Goal: Transaction & Acquisition: Purchase product/service

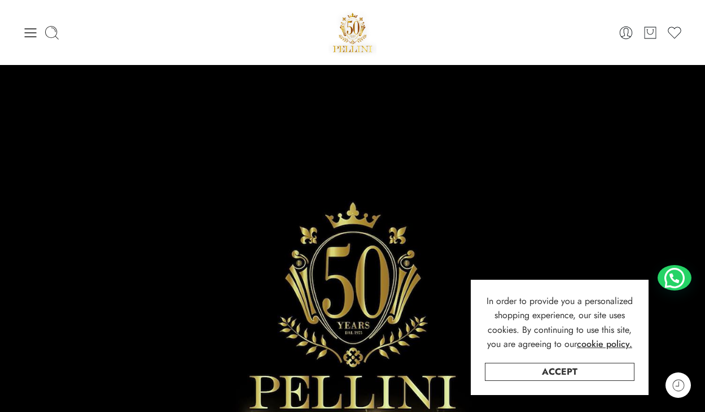
click at [28, 32] on icon at bounding box center [31, 32] width 12 height 9
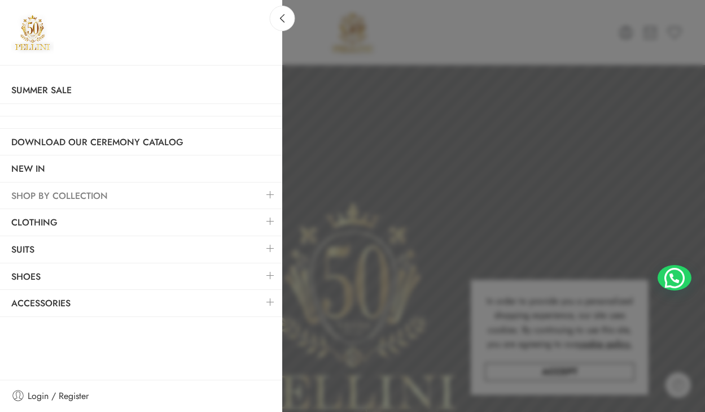
click at [203, 193] on link "SHOP BY COLLECTION" at bounding box center [141, 196] width 282 height 26
click at [263, 250] on link at bounding box center [271, 248] width 24 height 24
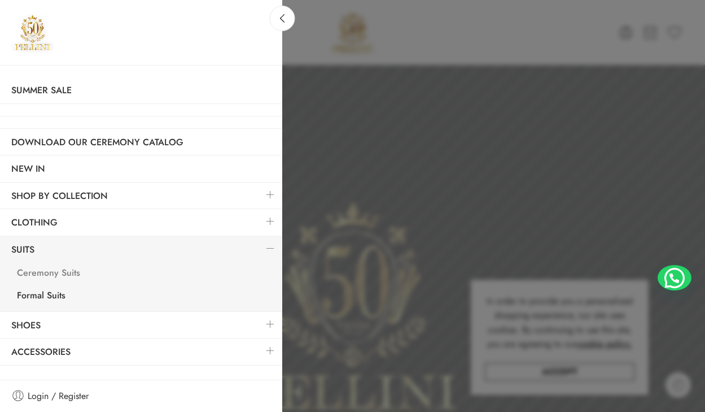
click at [49, 276] on link "Ceremony Suits" at bounding box center [144, 274] width 277 height 23
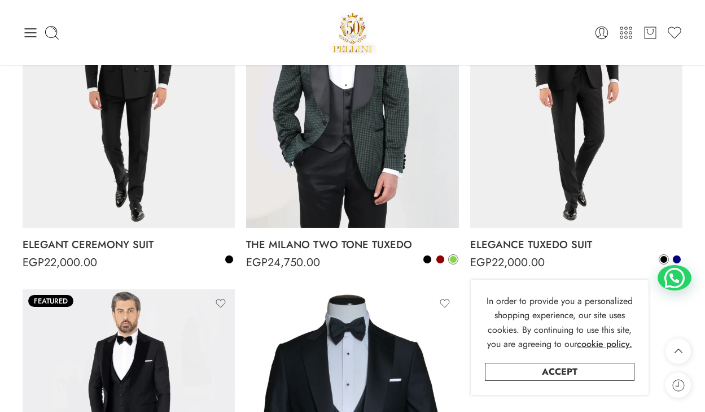
scroll to position [922, 0]
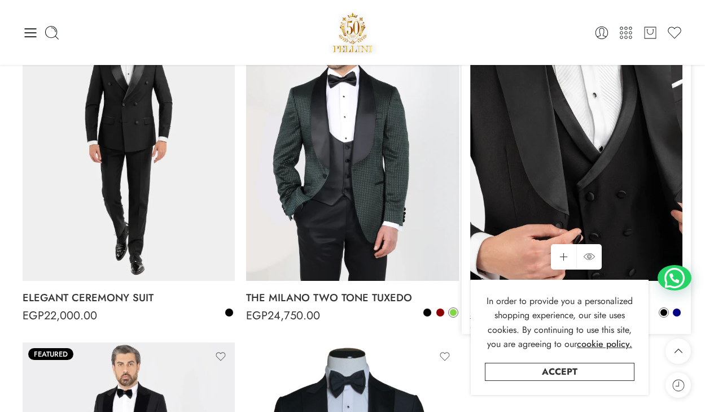
click at [548, 162] on img at bounding box center [576, 139] width 212 height 284
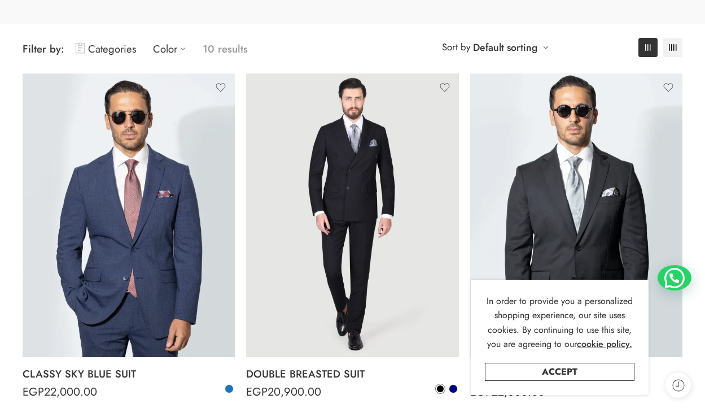
scroll to position [145, 0]
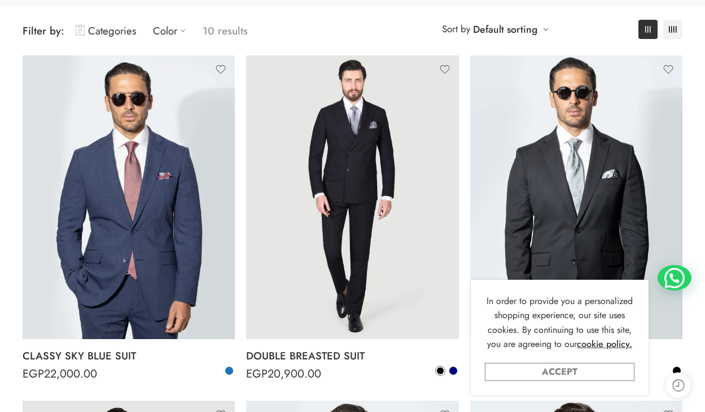
click at [600, 371] on link "Accept" at bounding box center [560, 372] width 150 height 18
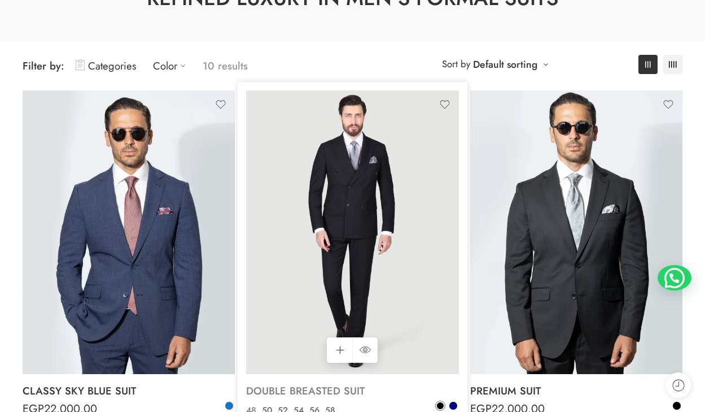
scroll to position [169, 0]
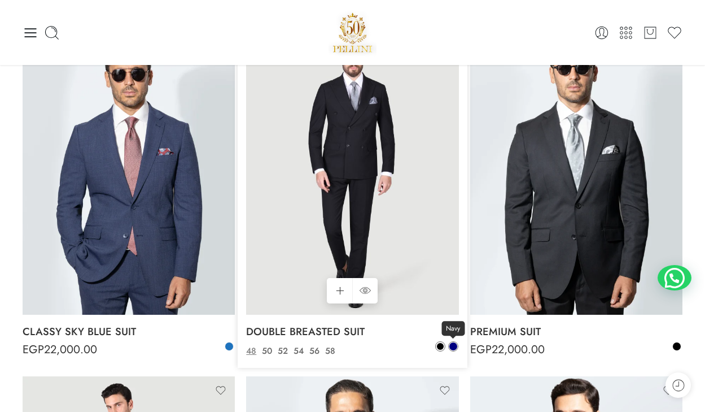
click at [453, 346] on span at bounding box center [454, 346] width 8 height 8
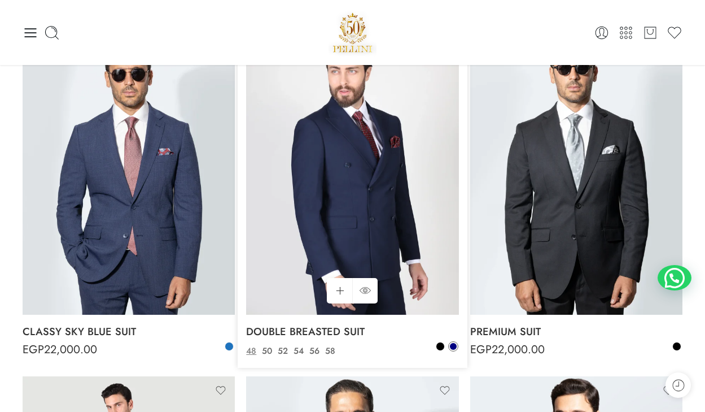
click at [333, 160] on img at bounding box center [352, 173] width 212 height 284
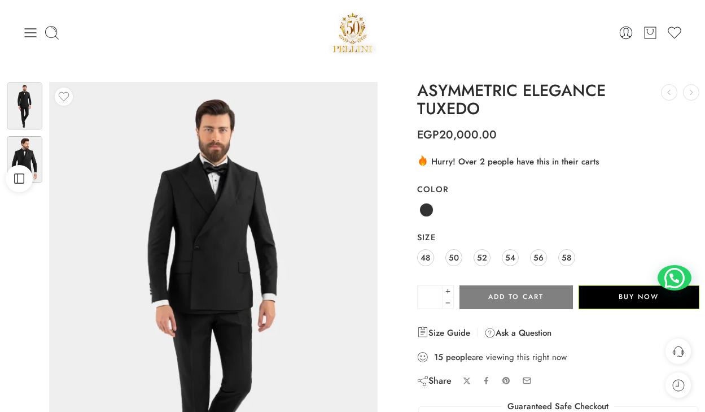
click at [31, 156] on img at bounding box center [25, 159] width 36 height 47
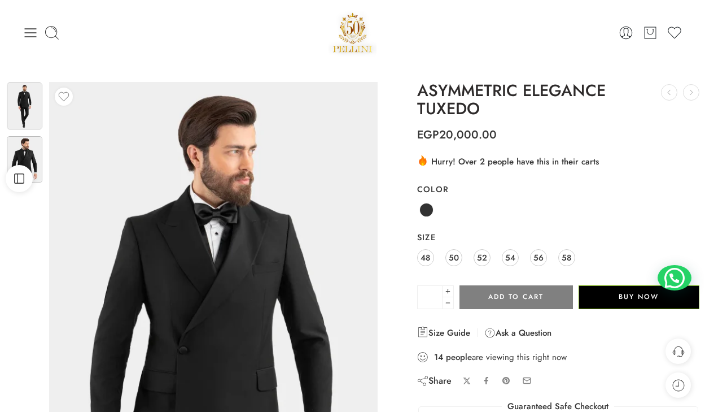
click at [20, 110] on img at bounding box center [25, 105] width 36 height 47
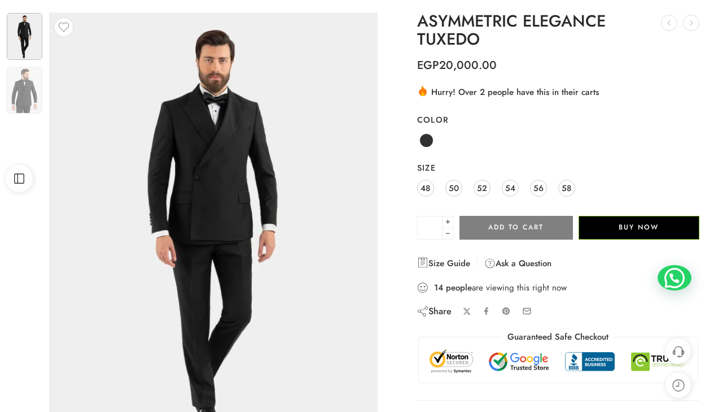
scroll to position [79, 0]
